Goal: Check status: Check status

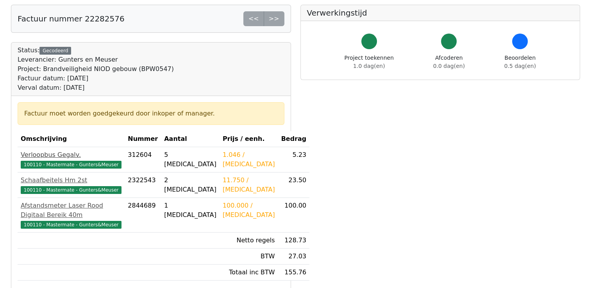
scroll to position [78, 0]
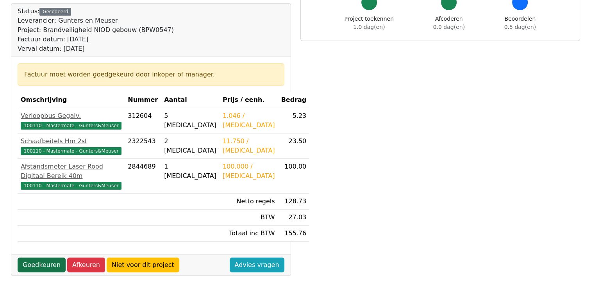
click at [41, 258] on link "Goedkeuren" at bounding box center [42, 265] width 48 height 15
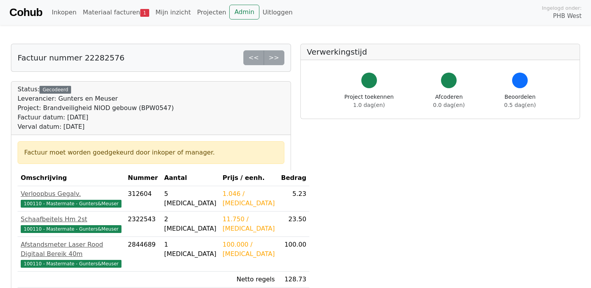
scroll to position [78, 0]
